Goal: Information Seeking & Learning: Learn about a topic

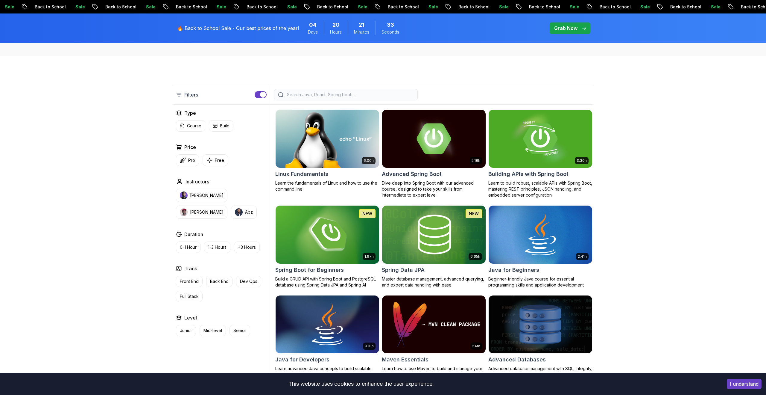
scroll to position [141, 0]
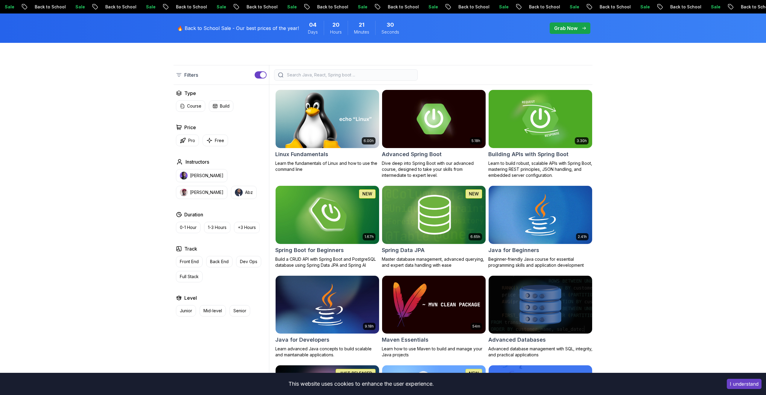
click at [537, 154] on h2 "Building APIs with Spring Boot" at bounding box center [529, 154] width 80 height 8
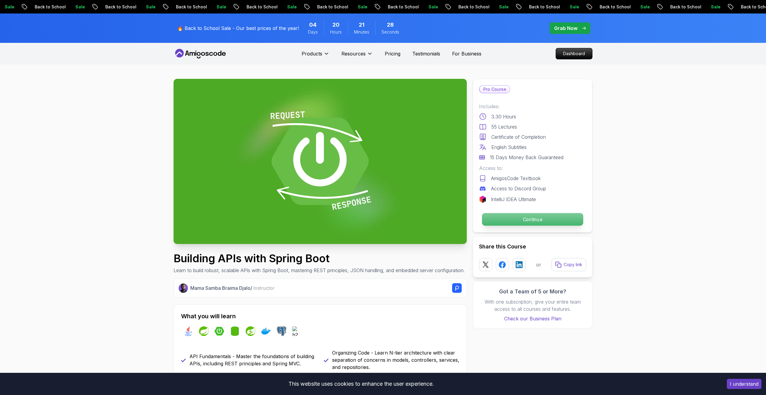
click at [531, 216] on p "Continue" at bounding box center [532, 219] width 101 height 13
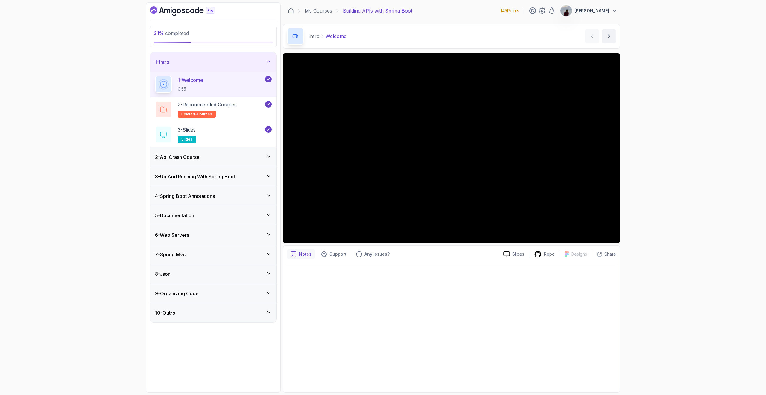
click at [268, 177] on icon at bounding box center [269, 176] width 6 height 6
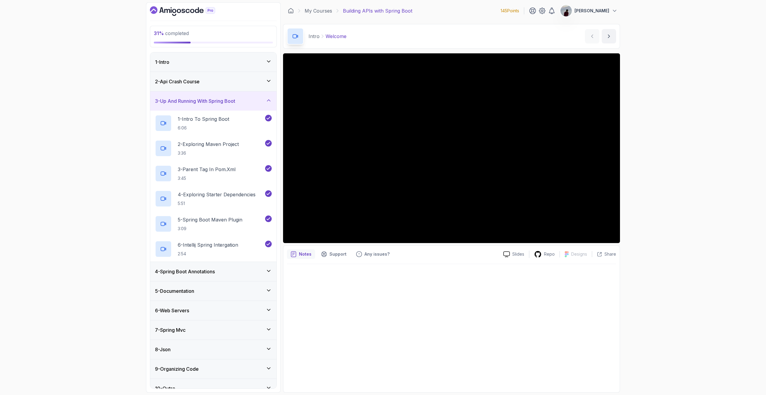
click at [266, 270] on icon at bounding box center [269, 271] width 6 height 6
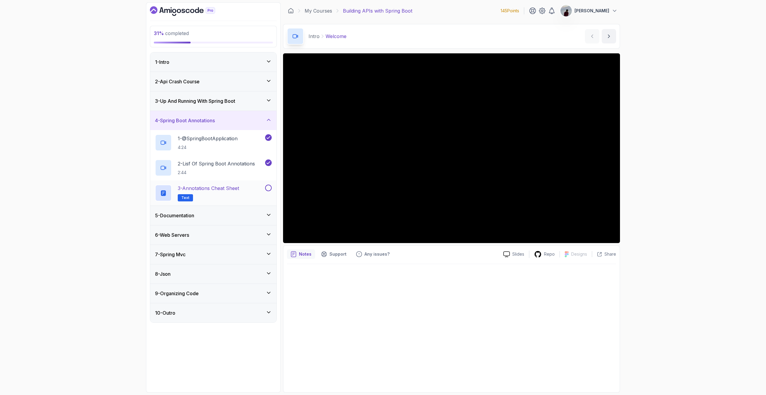
click at [269, 186] on button at bounding box center [268, 187] width 7 height 7
click at [245, 189] on div "3 - Annotations Cheat Sheet Text" at bounding box center [209, 192] width 109 height 17
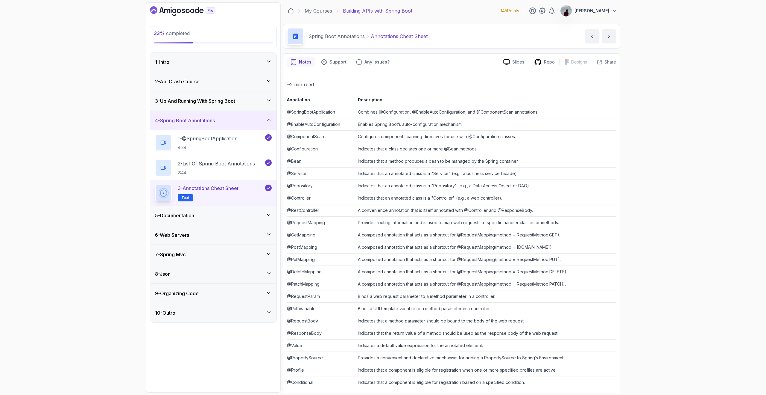
scroll to position [8, 0]
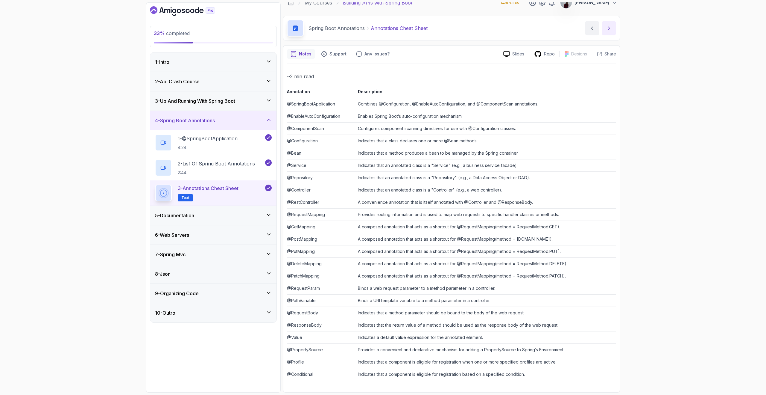
click at [611, 32] on button "next content" at bounding box center [609, 28] width 14 height 14
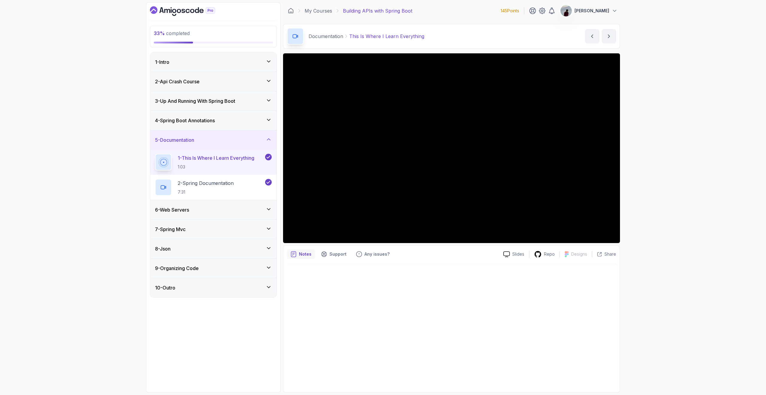
click at [263, 208] on div "6 - Web Servers" at bounding box center [213, 209] width 117 height 7
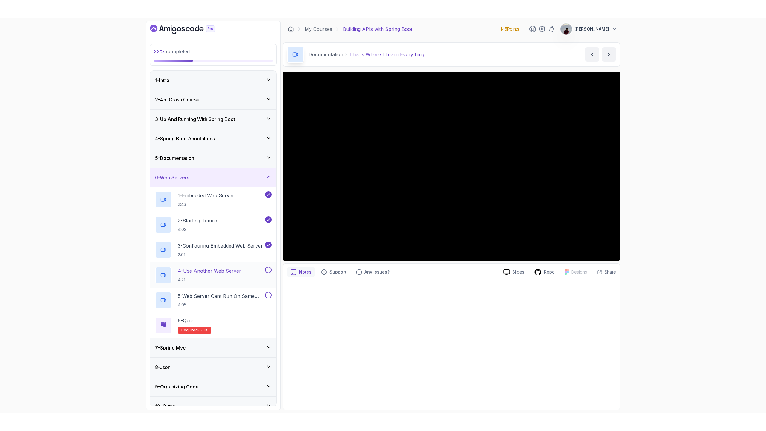
scroll to position [10, 0]
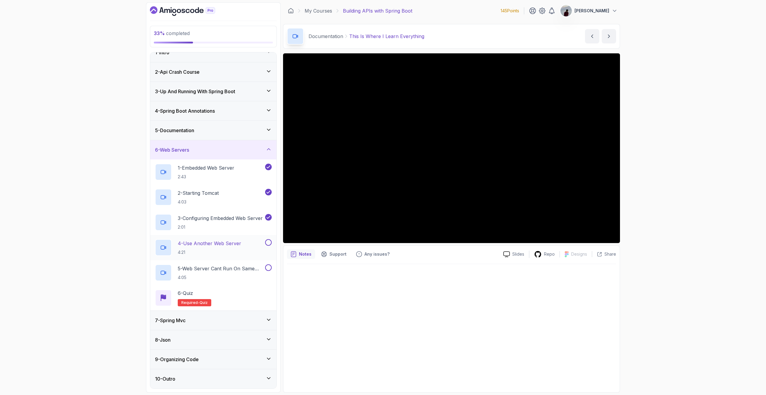
click at [268, 241] on button at bounding box center [268, 242] width 7 height 7
click at [236, 243] on p "4 - Use Another Web Server" at bounding box center [209, 242] width 63 height 7
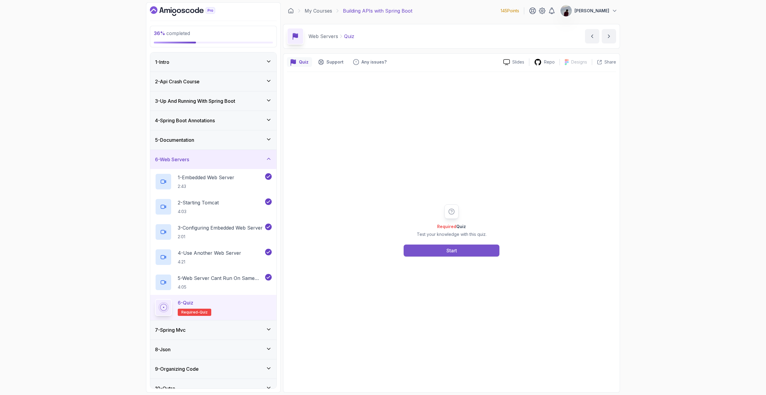
click at [456, 249] on div "Start" at bounding box center [452, 250] width 10 height 7
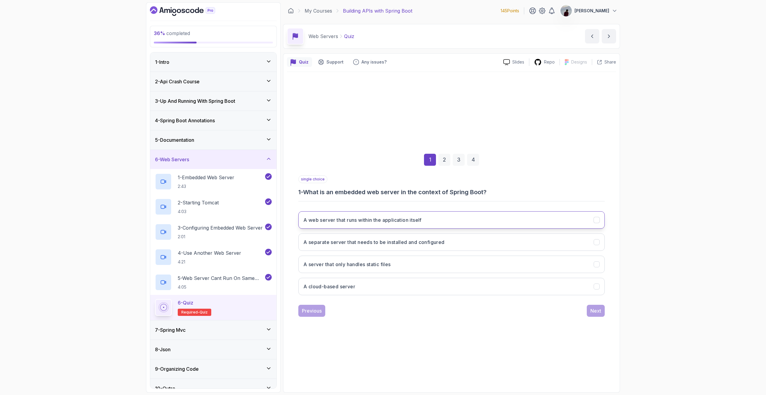
click at [428, 218] on button "A web server that runs within the application itself" at bounding box center [451, 219] width 307 height 17
click at [600, 309] on div "Next" at bounding box center [596, 310] width 11 height 7
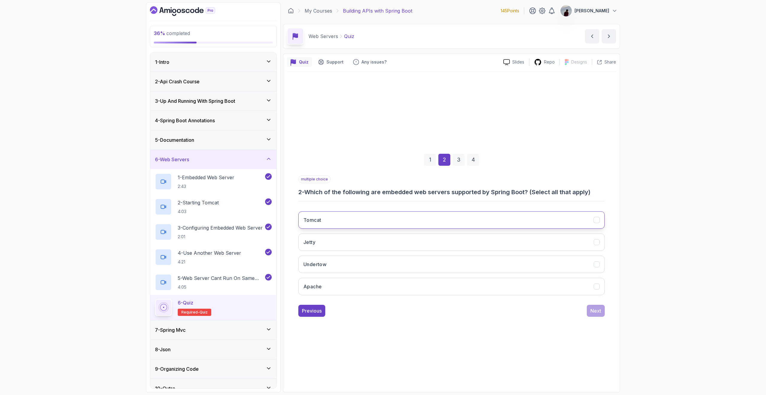
click at [488, 223] on button "Tomcat" at bounding box center [451, 219] width 307 height 17
click at [474, 244] on button "Jetty" at bounding box center [451, 241] width 307 height 17
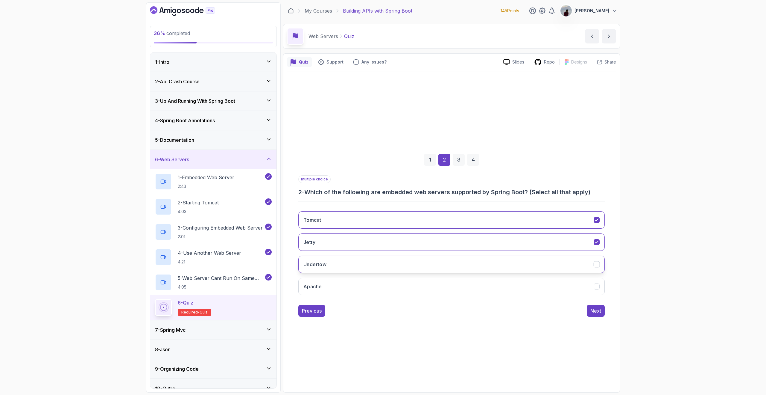
click at [468, 263] on button "Undertow" at bounding box center [451, 263] width 307 height 17
click at [596, 312] on div "Next" at bounding box center [596, 310] width 11 height 7
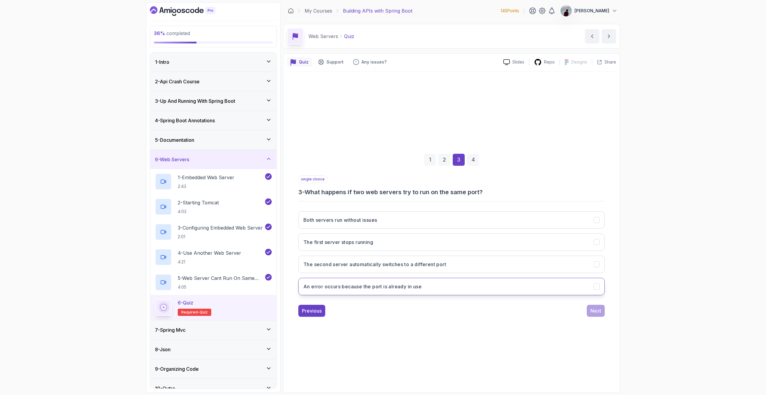
click at [383, 290] on button "An error occurs because the port is already in use" at bounding box center [451, 285] width 307 height 17
click at [612, 301] on div "1 2 3 4 single choice 3 - What happens if two web servers try to run on the sam…" at bounding box center [451, 230] width 329 height 182
click at [594, 311] on div "Next" at bounding box center [596, 310] width 11 height 7
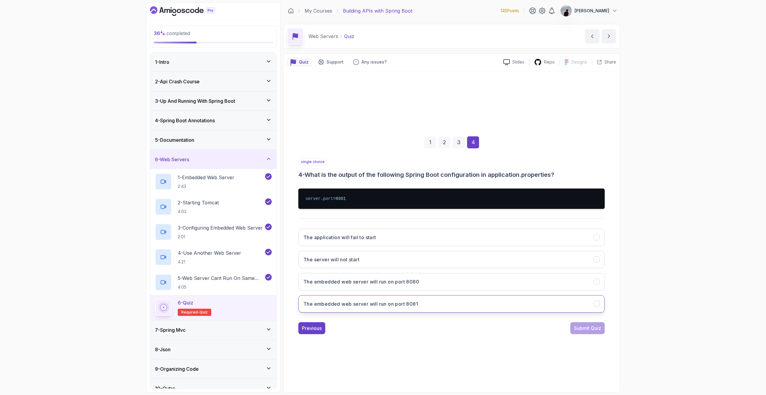
click at [377, 303] on h3 "The embedded web server will run on port 8081" at bounding box center [361, 303] width 115 height 7
click at [584, 325] on div "Submit Quiz" at bounding box center [587, 327] width 27 height 7
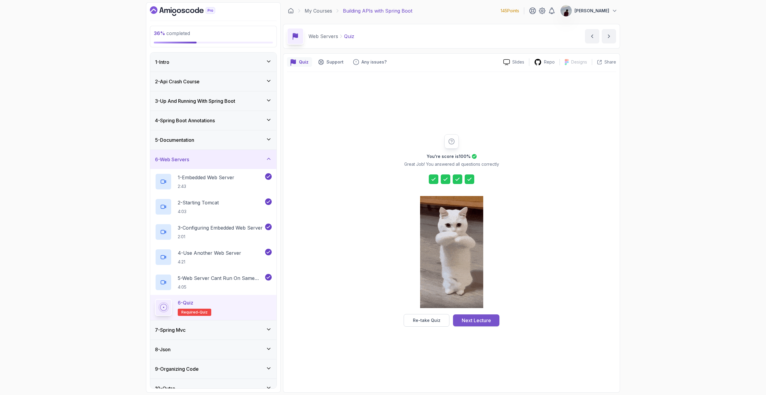
click at [475, 320] on div "Next Lecture" at bounding box center [476, 319] width 29 height 7
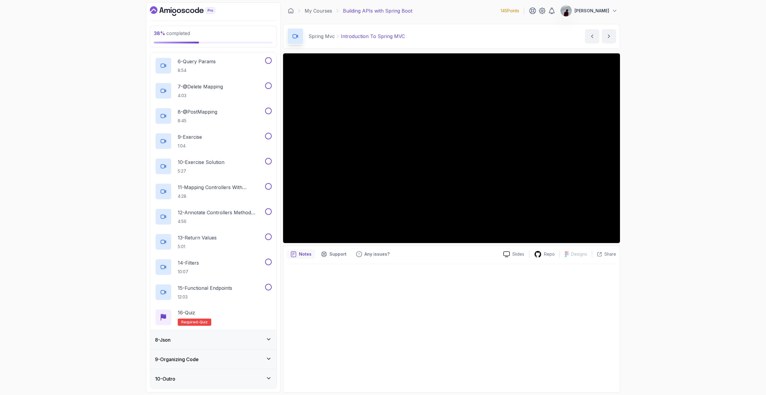
scroll to position [224, 0]
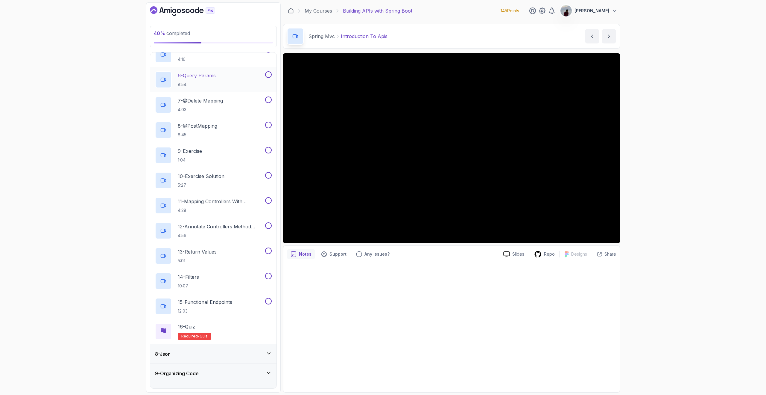
scroll to position [261, 0]
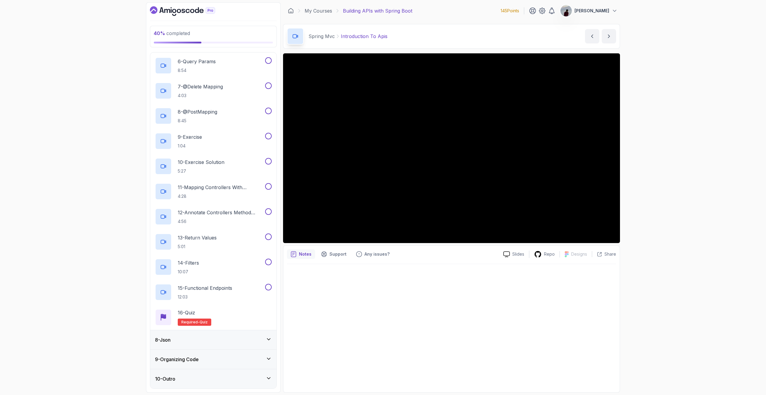
click at [266, 342] on div "8 - Json" at bounding box center [213, 339] width 117 height 7
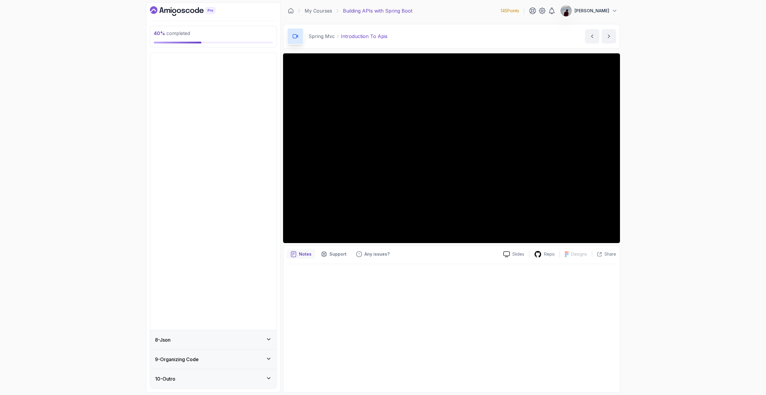
scroll to position [0, 0]
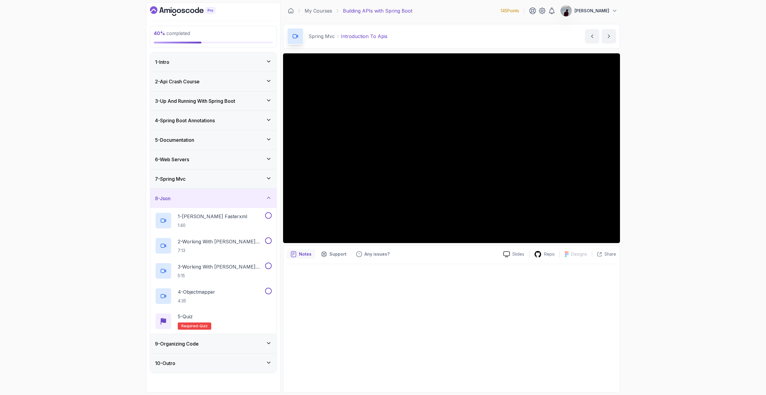
click at [260, 195] on div "8 - Json" at bounding box center [213, 198] width 117 height 7
